Goal: Entertainment & Leisure: Consume media (video, audio)

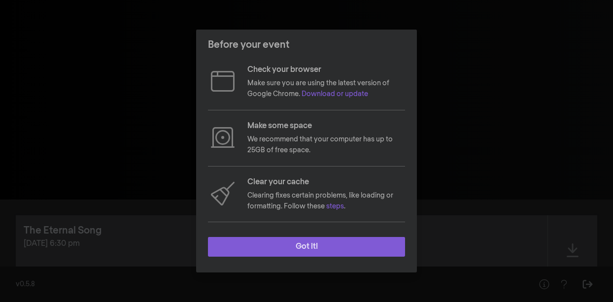
click at [279, 248] on button "Got it!" at bounding box center [306, 247] width 197 height 20
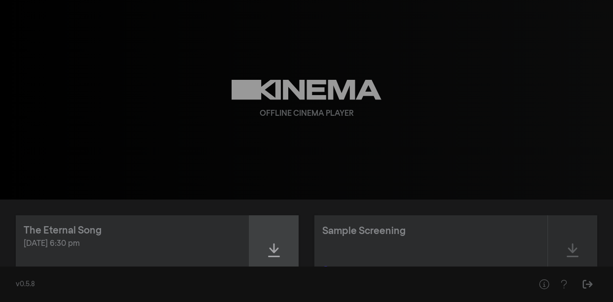
click at [267, 251] on div at bounding box center [273, 250] width 49 height 70
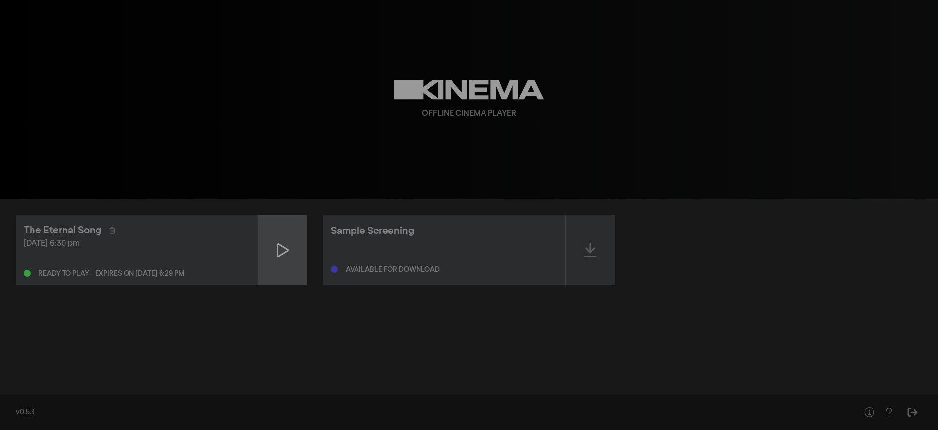
click at [279, 236] on div at bounding box center [282, 250] width 49 height 70
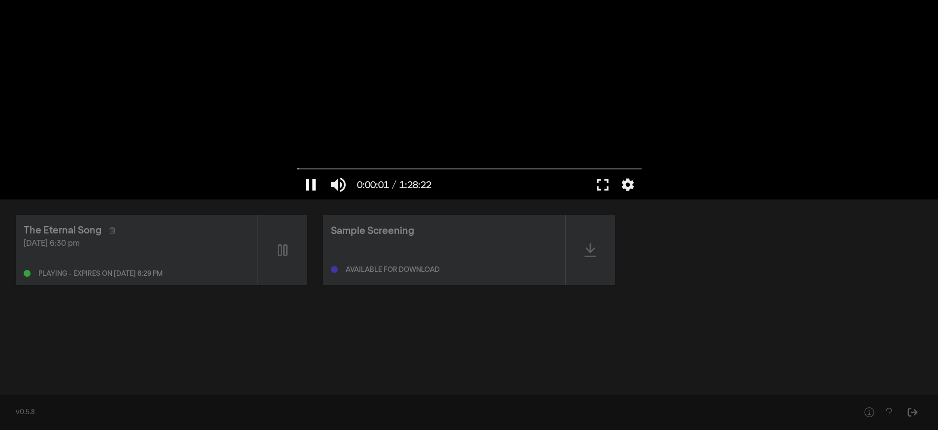
click at [311, 184] on button "pause" at bounding box center [311, 185] width 28 height 30
click at [603, 187] on button "fullscreen" at bounding box center [603, 185] width 28 height 30
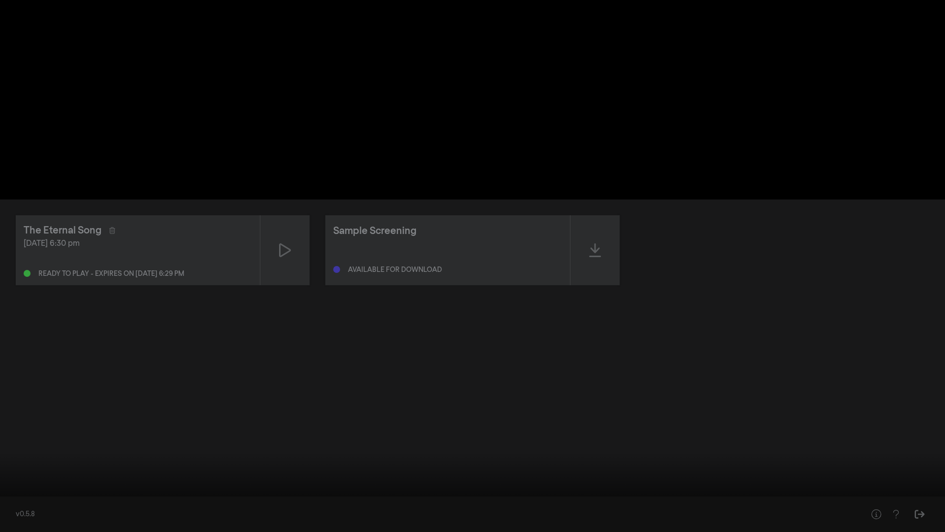
click at [23, 301] on button "play_arrow" at bounding box center [19, 517] width 28 height 30
type input "3.789143"
click at [5, 301] on button "pause" at bounding box center [19, 517] width 28 height 30
click at [14, 301] on button "play_arrow" at bounding box center [19, 517] width 28 height 30
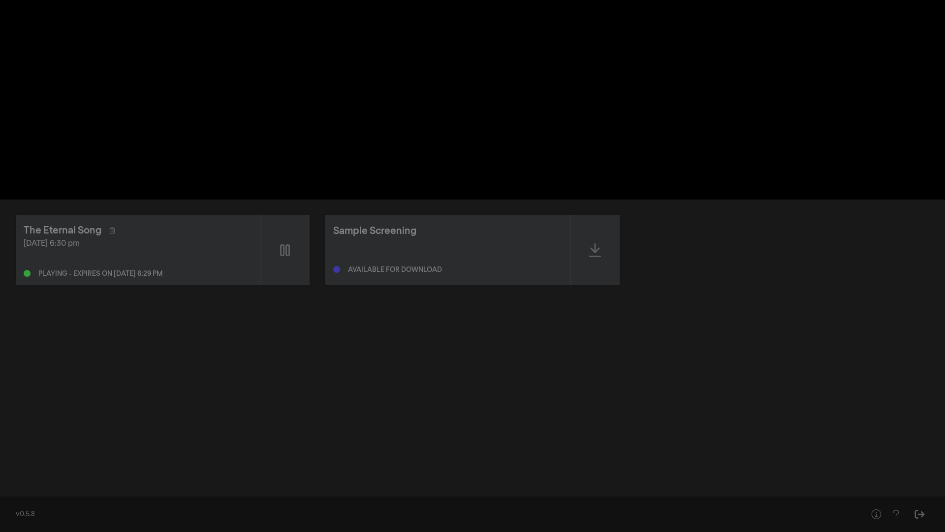
click at [5, 301] on button "pause" at bounding box center [19, 517] width 28 height 30
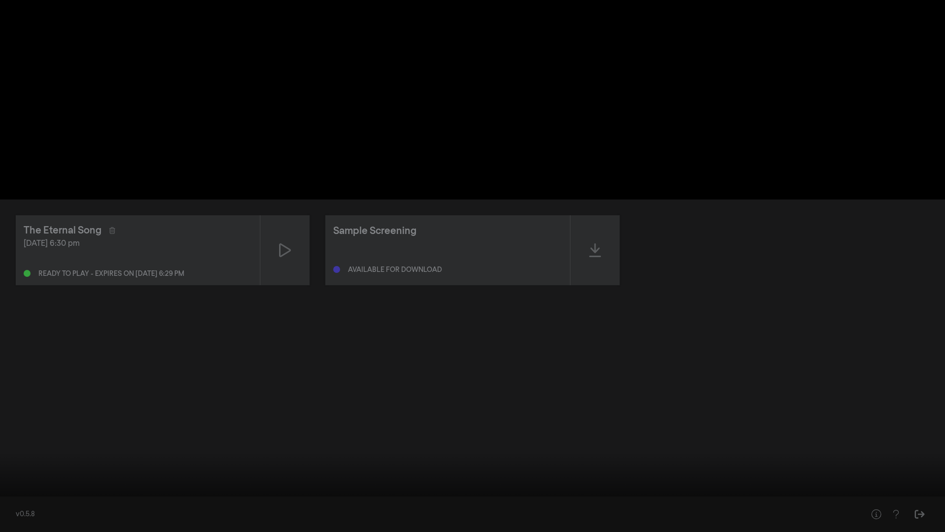
click at [14, 301] on button "play_arrow" at bounding box center [19, 517] width 28 height 30
click at [5, 301] on button "pause" at bounding box center [19, 517] width 28 height 30
click at [5, 301] on button "play_arrow" at bounding box center [19, 517] width 28 height 30
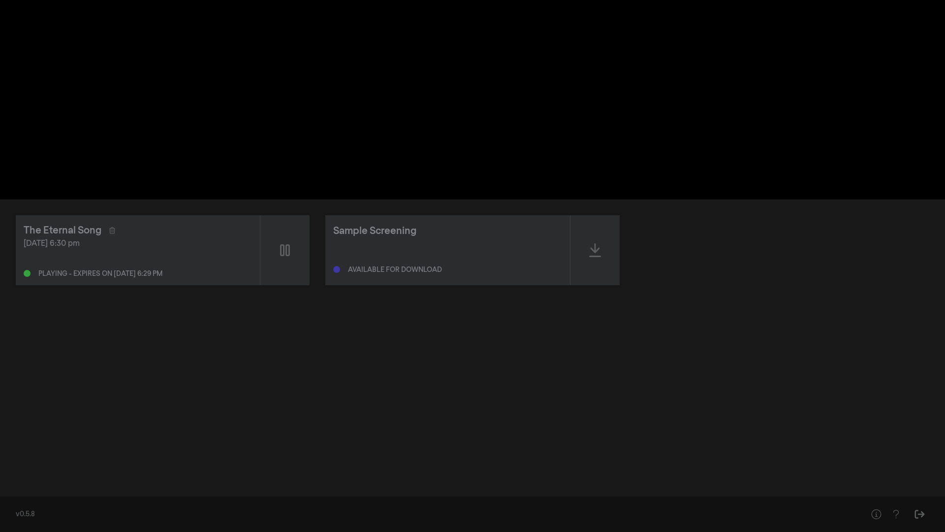
click at [5, 301] on button "pause" at bounding box center [19, 517] width 28 height 30
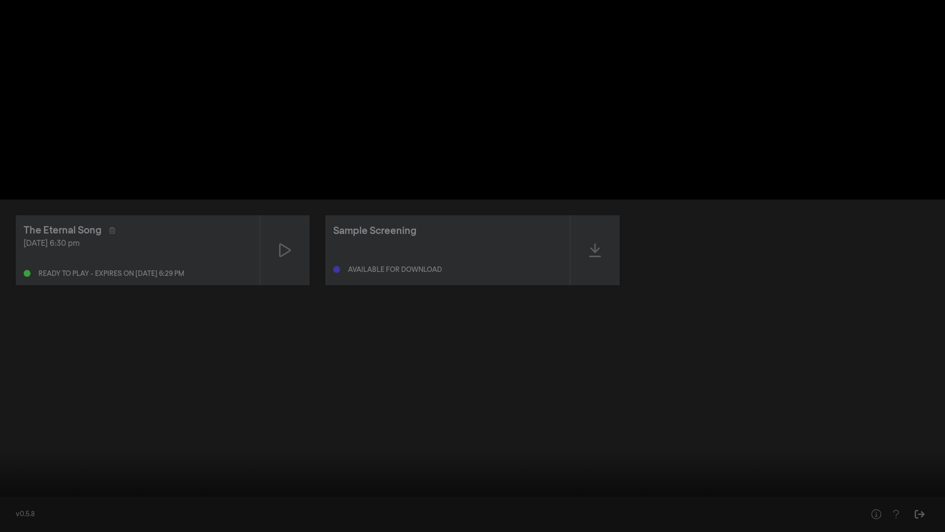
drag, startPoint x: 8, startPoint y: 499, endPoint x: 0, endPoint y: 499, distance: 7.9
click at [5, 301] on input "Seek" at bounding box center [473, 501] width 936 height 6
drag, startPoint x: 19, startPoint y: 499, endPoint x: 0, endPoint y: 499, distance: 18.7
click at [5, 301] on input "Seek" at bounding box center [473, 501] width 936 height 6
type input "2.900359"
